Goal: Check status: Check status

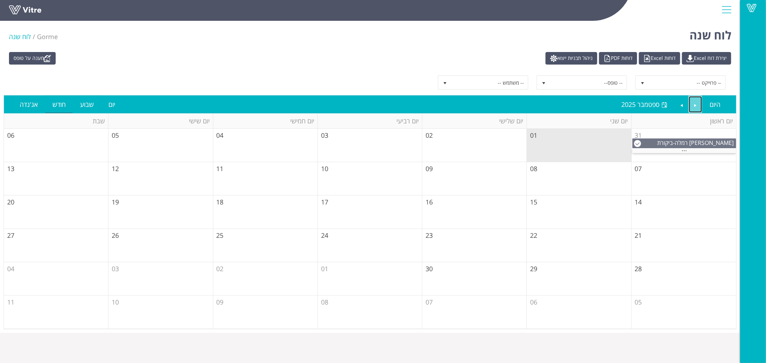
click at [690, 103] on link "Previous" at bounding box center [695, 104] width 14 height 17
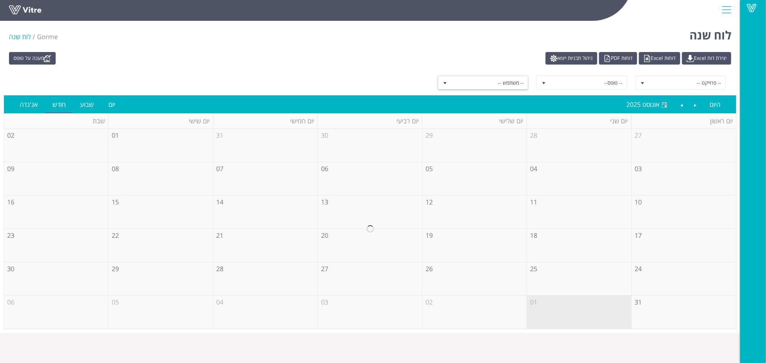
click at [501, 83] on span "-- משתמש --" at bounding box center [489, 82] width 77 height 13
click at [512, 81] on span "-- משתמש --" at bounding box center [489, 82] width 77 height 13
click at [543, 83] on span "select" at bounding box center [544, 83] width 6 height 6
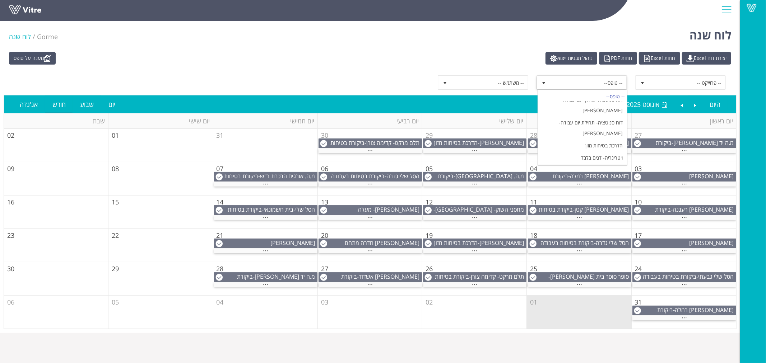
scroll to position [70, 0]
click at [582, 137] on li "הדרכת בטיחות מזון" at bounding box center [582, 143] width 89 height 12
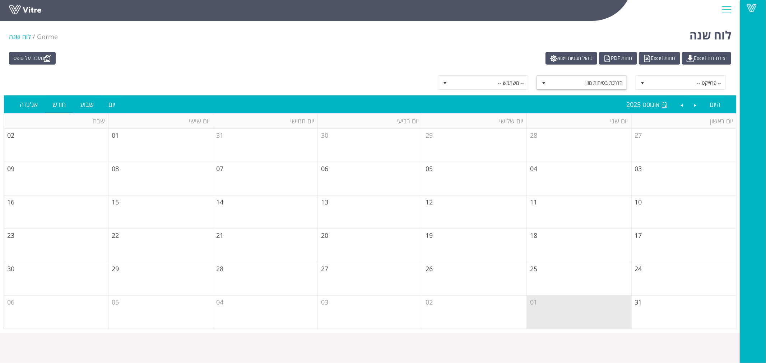
click at [396, 83] on div "-- פרוייקט -- הדרכת בטיחות מזון 6803 -- משתמש --" at bounding box center [370, 82] width 722 height 14
click at [492, 88] on span "-- משתמש --" at bounding box center [489, 82] width 77 height 13
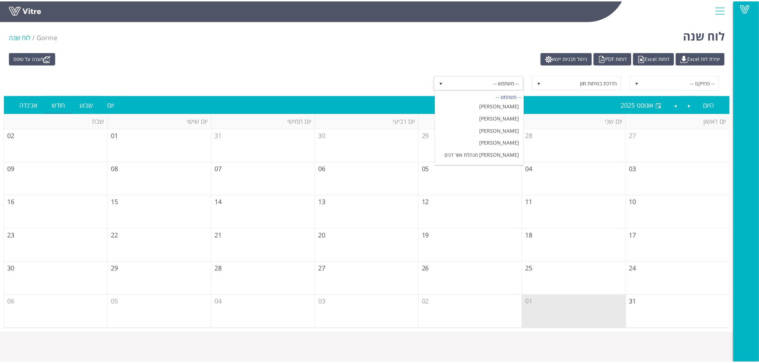
scroll to position [199, 0]
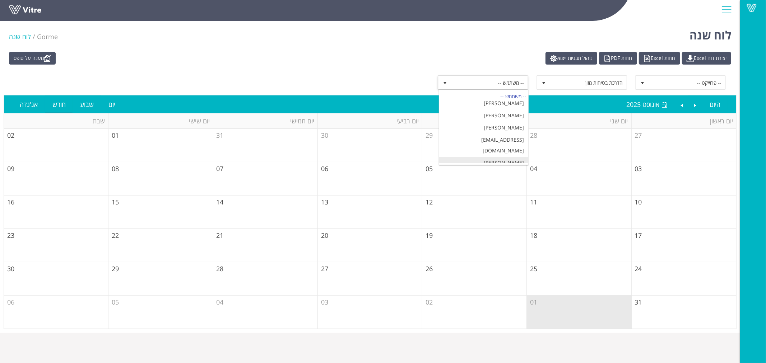
click at [501, 157] on li "[PERSON_NAME]" at bounding box center [483, 163] width 89 height 12
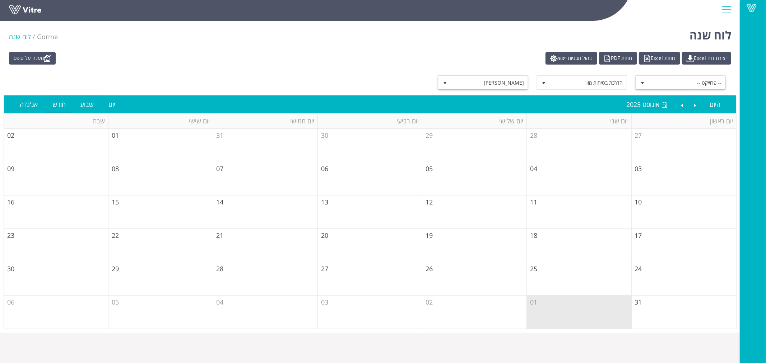
click at [645, 84] on span "select" at bounding box center [642, 83] width 6 height 6
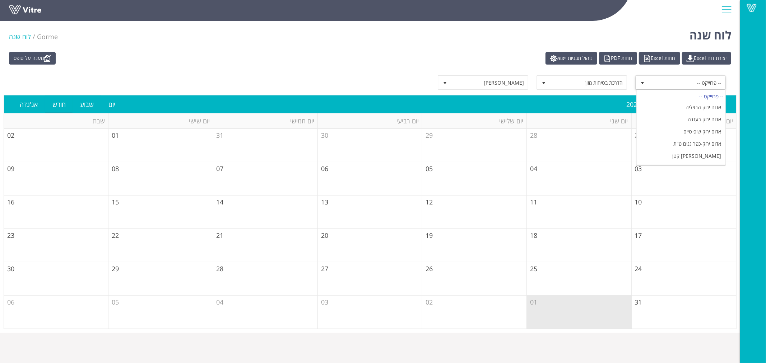
click at [645, 84] on span "select" at bounding box center [642, 83] width 6 height 6
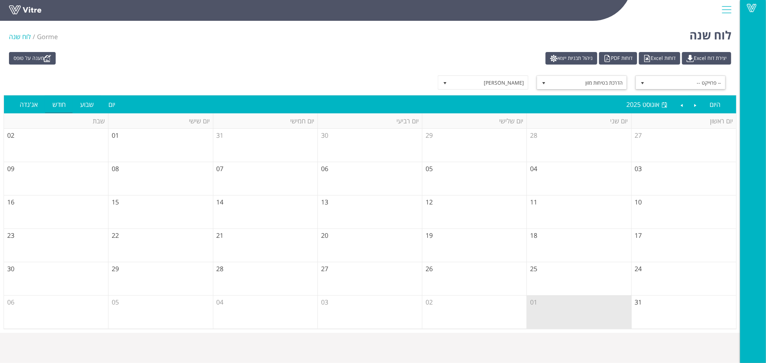
click at [581, 83] on span "הדרכת בטיחות מזון" at bounding box center [587, 82] width 77 height 13
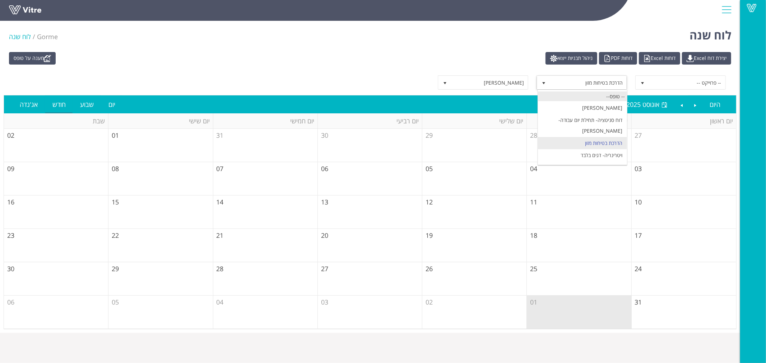
click at [590, 99] on div "-- טופס--" at bounding box center [582, 97] width 89 height 10
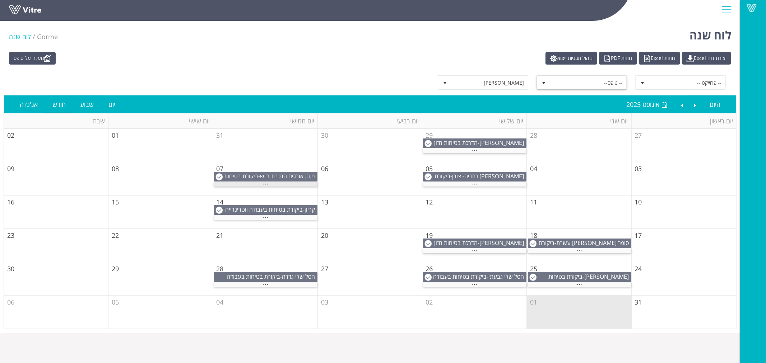
click at [282, 185] on div "..." at bounding box center [265, 184] width 103 height 5
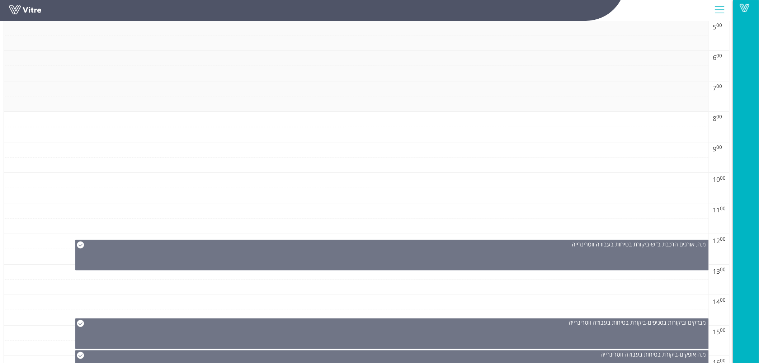
scroll to position [159, 0]
